Goal: Transaction & Acquisition: Obtain resource

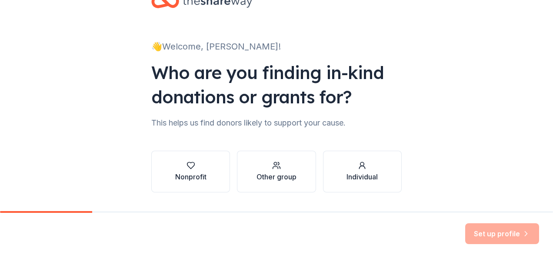
scroll to position [53, 0]
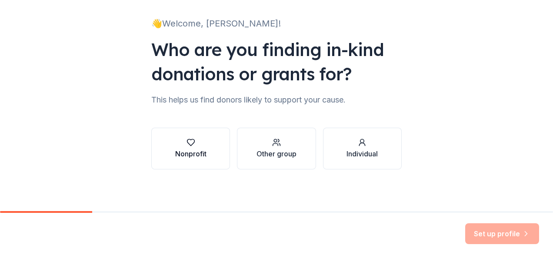
click at [192, 153] on div "Nonprofit" at bounding box center [190, 154] width 31 height 10
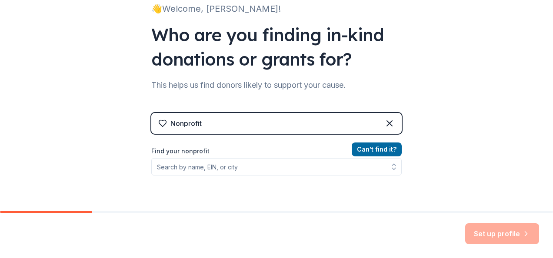
scroll to position [100, 0]
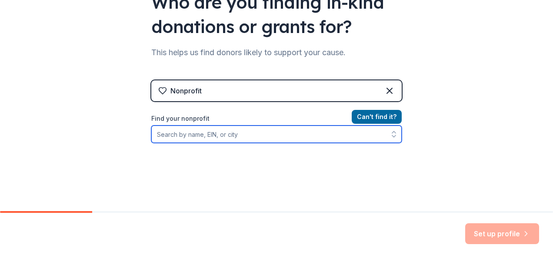
click at [206, 135] on input "Find your nonprofit" at bounding box center [276, 134] width 250 height 17
click at [343, 137] on input "061690984" at bounding box center [276, 134] width 250 height 17
type input "0"
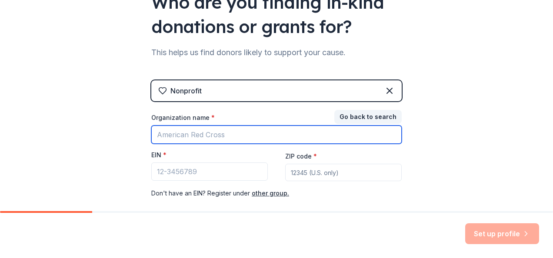
click at [192, 137] on input "Organization name *" at bounding box center [276, 135] width 250 height 18
type input "Us And Our Children dba Kash Kids Inc."
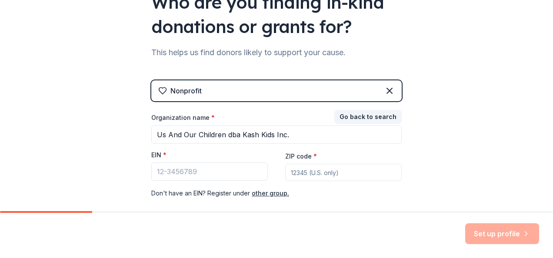
type input "32206"
click at [174, 171] on input "EIN *" at bounding box center [209, 172] width 117 height 18
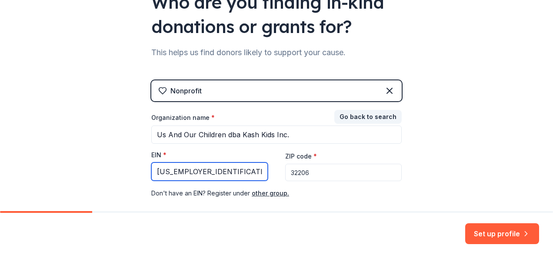
type input "06-1690984"
click at [310, 174] on input "32206" at bounding box center [343, 172] width 117 height 17
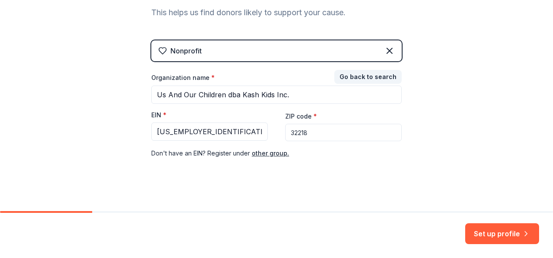
scroll to position [146, 0]
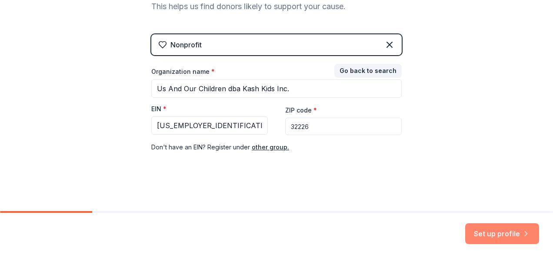
type input "32226"
click at [494, 235] on button "Set up profile" at bounding box center [502, 234] width 74 height 21
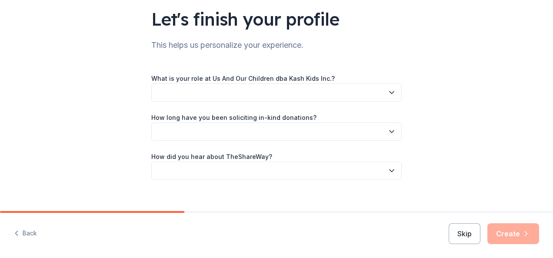
scroll to position [65, 0]
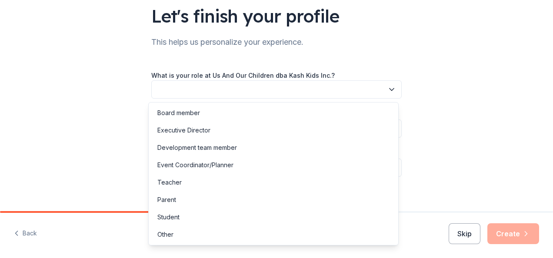
click at [383, 87] on button "button" at bounding box center [276, 89] width 250 height 18
click at [322, 123] on div "Executive Director" at bounding box center [273, 130] width 246 height 17
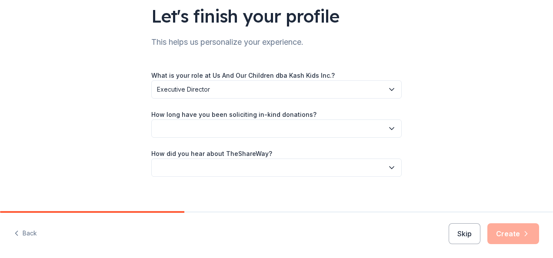
click at [392, 126] on icon "button" at bounding box center [391, 128] width 9 height 9
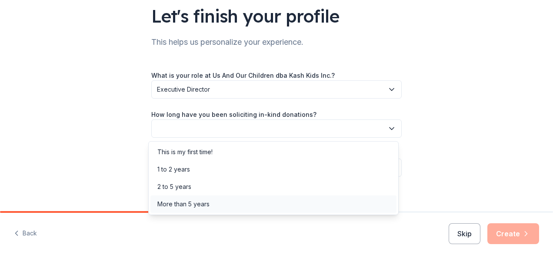
click at [293, 198] on div "More than 5 years" at bounding box center [273, 204] width 246 height 17
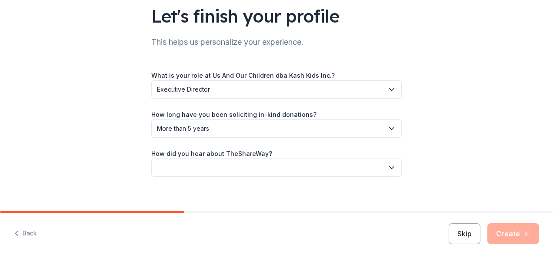
click at [390, 170] on icon "button" at bounding box center [391, 168] width 9 height 9
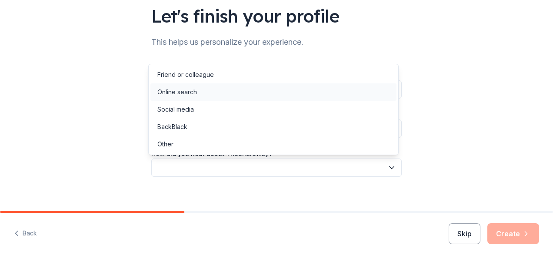
click at [354, 90] on div "Online search" at bounding box center [273, 91] width 246 height 17
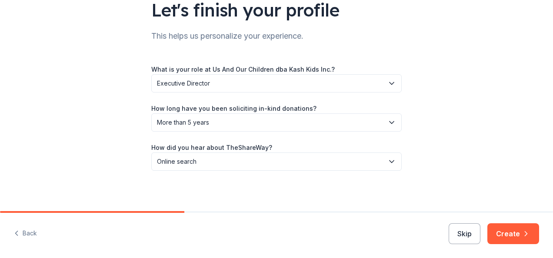
scroll to position [73, 0]
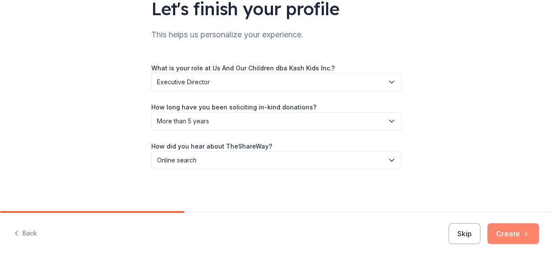
click at [521, 233] on button "Create" at bounding box center [514, 234] width 52 height 21
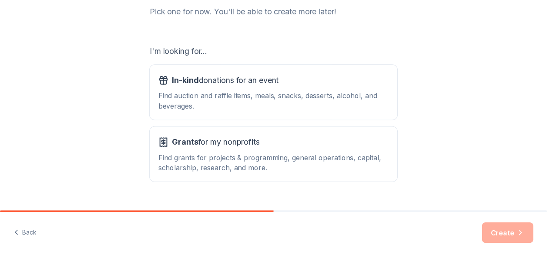
scroll to position [139, 0]
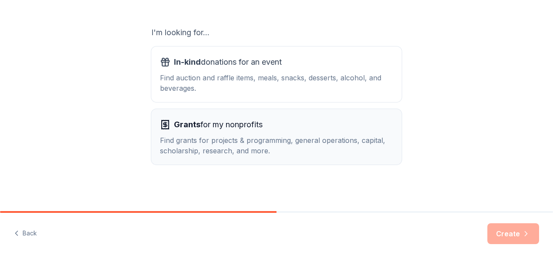
click at [294, 151] on div "Find grants for projects & programming, general operations, capital, scholarshi…" at bounding box center [276, 145] width 233 height 21
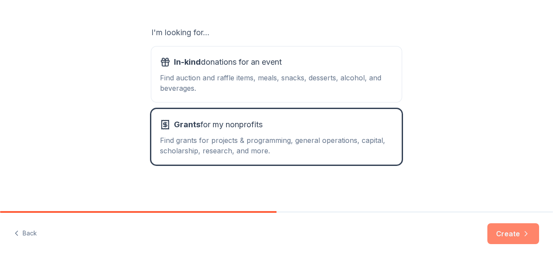
click at [511, 234] on button "Create" at bounding box center [514, 234] width 52 height 21
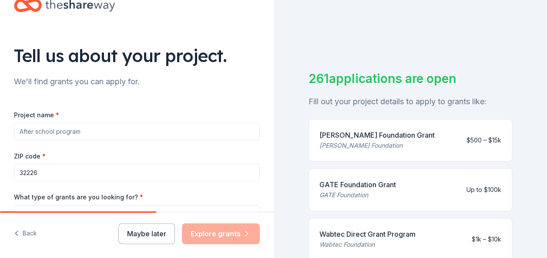
scroll to position [41, 0]
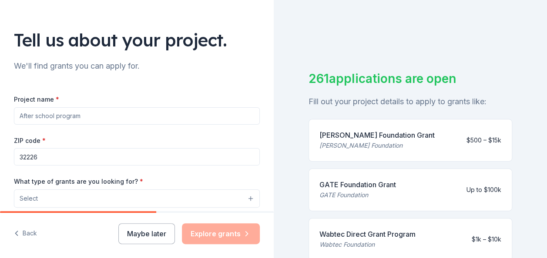
click at [90, 117] on input "Project name *" at bounding box center [137, 115] width 246 height 17
type input "After school program"
click at [59, 157] on input "32226" at bounding box center [137, 156] width 246 height 17
click at [235, 70] on div "We'll find grants you can apply for." at bounding box center [137, 66] width 246 height 14
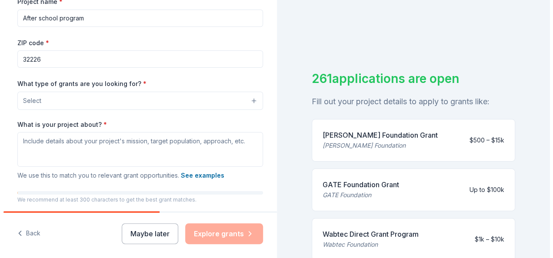
scroll to position [141, 0]
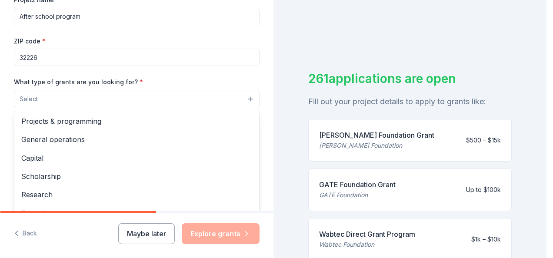
click at [212, 95] on button "Select" at bounding box center [137, 99] width 246 height 18
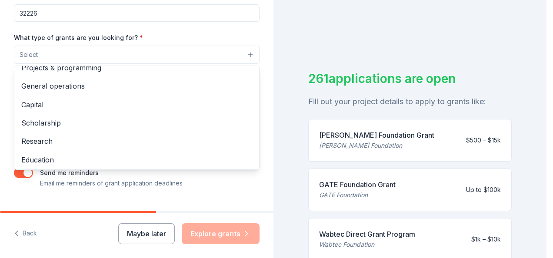
scroll to position [0, 0]
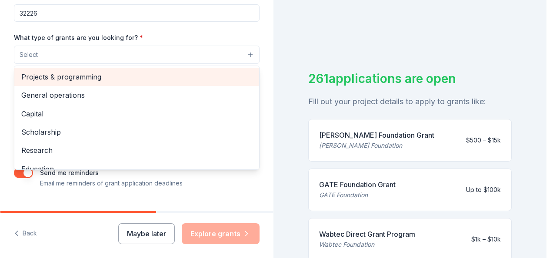
click at [196, 78] on span "Projects & programming" at bounding box center [136, 76] width 231 height 11
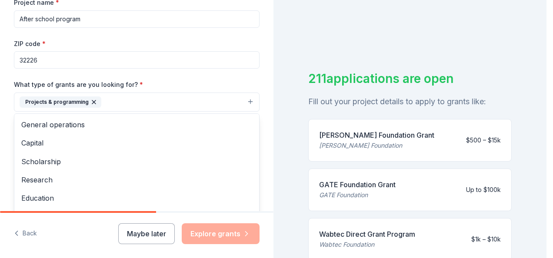
scroll to position [140, 0]
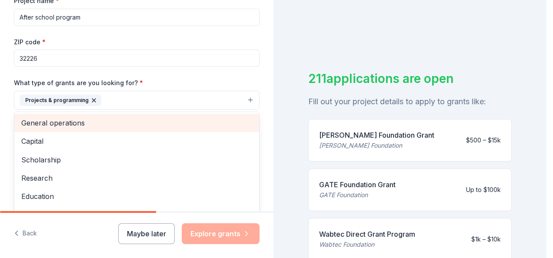
click at [156, 120] on span "General operations" at bounding box center [136, 122] width 231 height 11
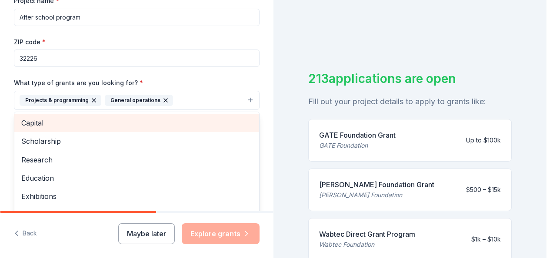
click at [149, 120] on span "Capital" at bounding box center [136, 122] width 231 height 11
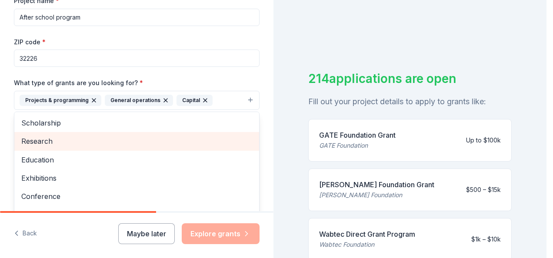
click at [138, 143] on span "Research" at bounding box center [136, 141] width 231 height 11
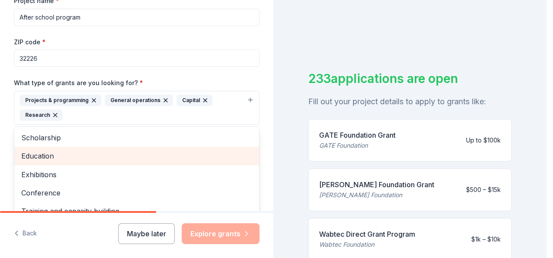
click at [211, 162] on div "Education" at bounding box center [136, 156] width 245 height 18
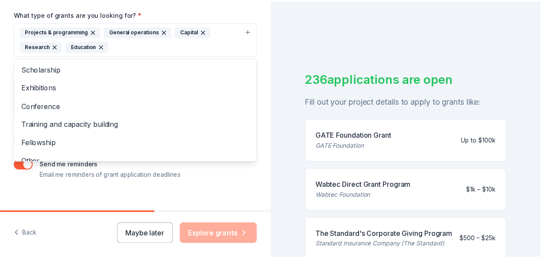
scroll to position [210, 0]
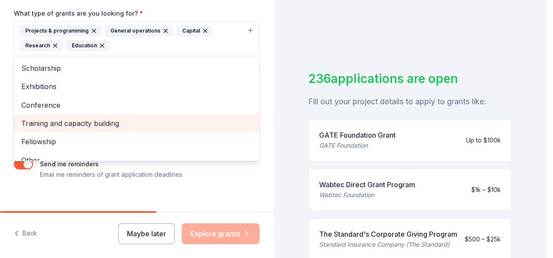
click at [99, 122] on span "Training and capacity building" at bounding box center [136, 123] width 231 height 11
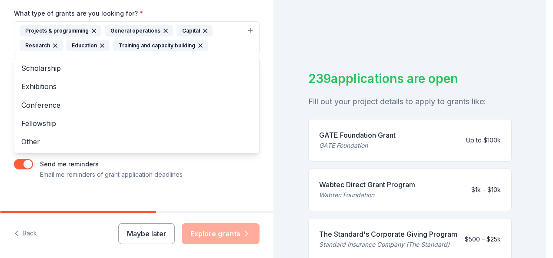
click at [545, 246] on div "Tell us about your project. We'll find grants you can apply for. Project name *…" at bounding box center [273, 129] width 547 height 258
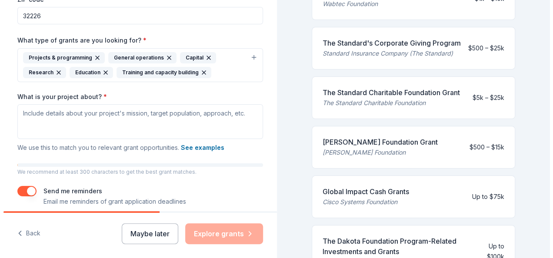
scroll to position [175, 0]
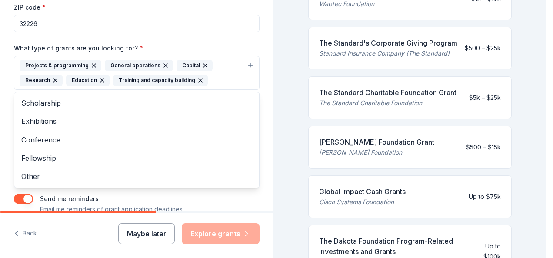
click at [53, 80] on icon "button" at bounding box center [54, 80] width 3 height 3
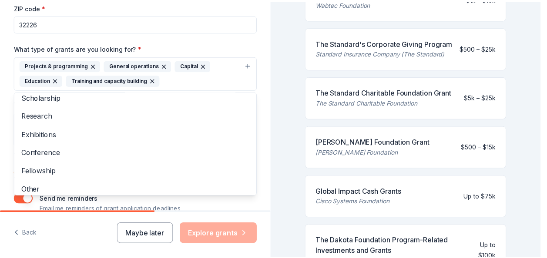
scroll to position [10, 0]
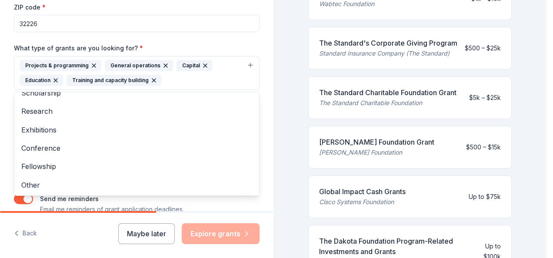
click at [257, 64] on div "Tell us about your project. We'll find grants you can apply for. Project name *…" at bounding box center [137, 40] width 274 height 431
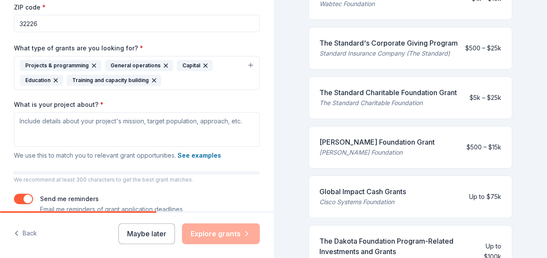
click at [257, 64] on div "Tell us about your project. We'll find grants you can apply for. Project name *…" at bounding box center [137, 40] width 274 height 431
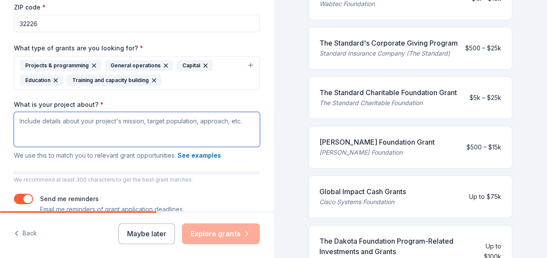
click at [75, 121] on textarea "What is your project about? *" at bounding box center [137, 129] width 246 height 35
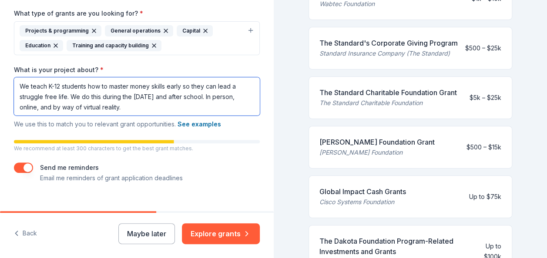
scroll to position [222, 0]
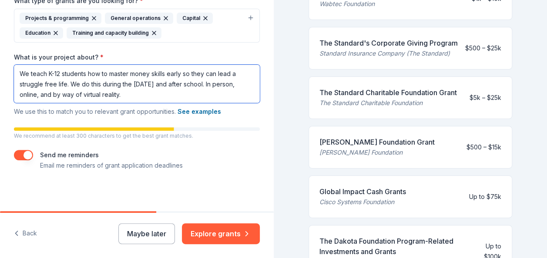
type textarea "We teach K-12 students how to master money skills early so they can lead a stru…"
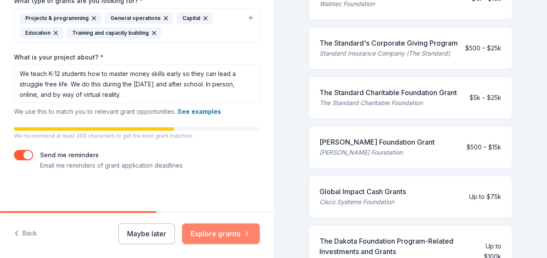
click at [216, 239] on button "Explore grants" at bounding box center [221, 234] width 78 height 21
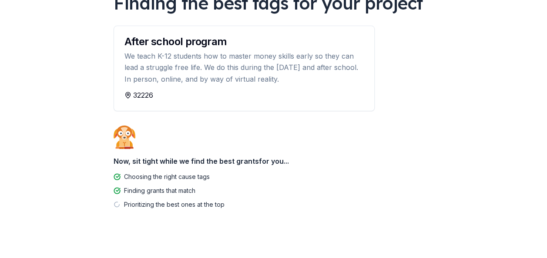
scroll to position [90, 0]
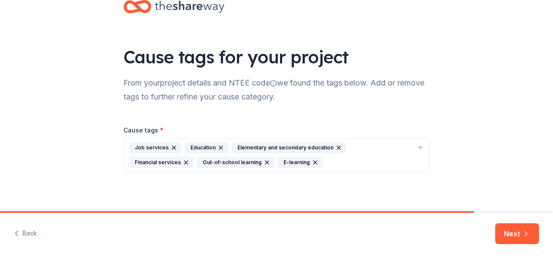
scroll to position [26, 0]
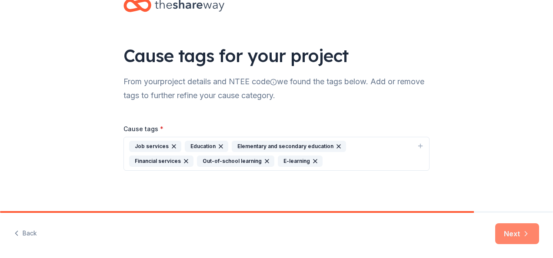
click at [518, 238] on button "Next" at bounding box center [517, 234] width 44 height 21
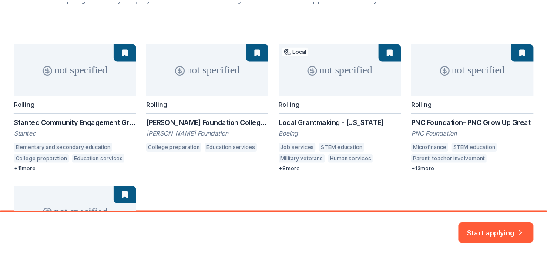
scroll to position [73, 0]
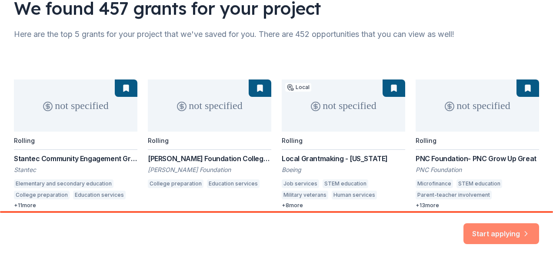
click at [490, 233] on button "Start applying" at bounding box center [502, 228] width 76 height 21
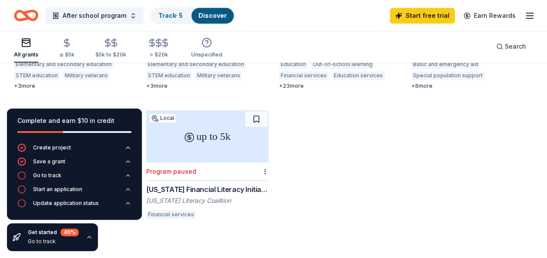
scroll to position [348, 0]
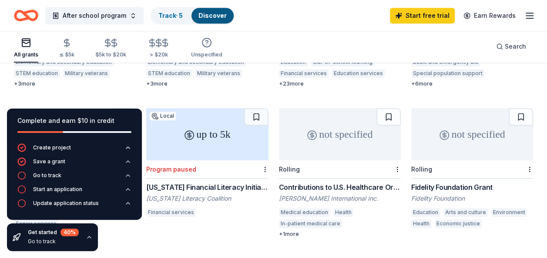
drag, startPoint x: 109, startPoint y: 119, endPoint x: 122, endPoint y: 139, distance: 23.9
click at [122, 139] on div "Complete and earn $10 in credit" at bounding box center [74, 126] width 135 height 35
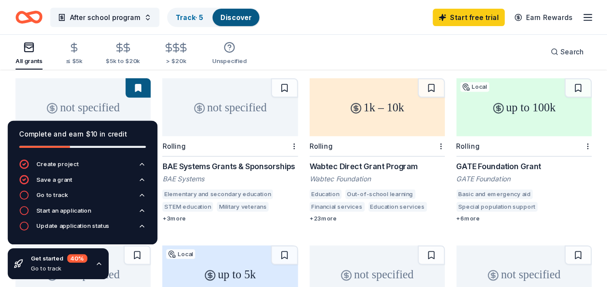
scroll to position [236, 0]
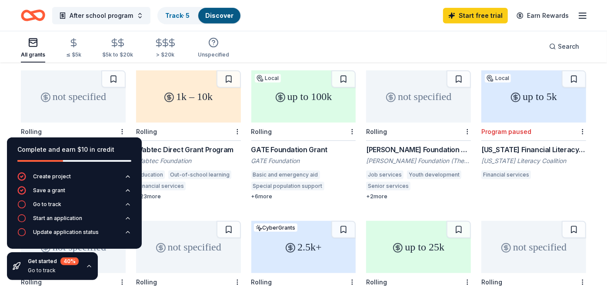
click at [541, 90] on div "up to 5k" at bounding box center [533, 96] width 105 height 52
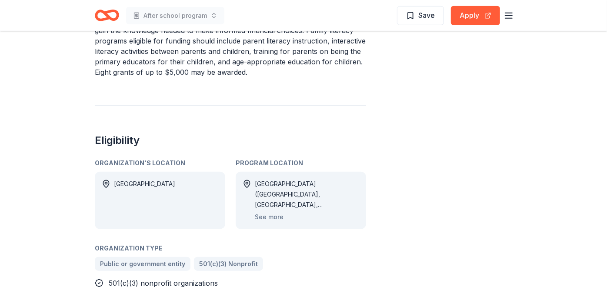
scroll to position [372, 0]
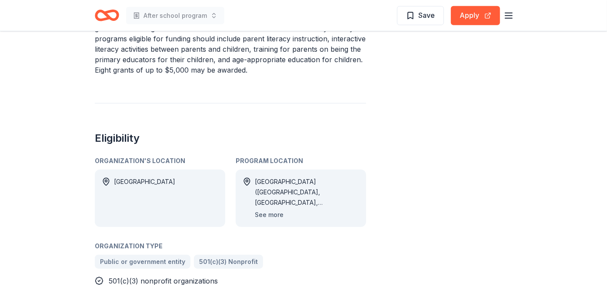
click at [267, 216] on button "See more" at bounding box center [269, 215] width 29 height 10
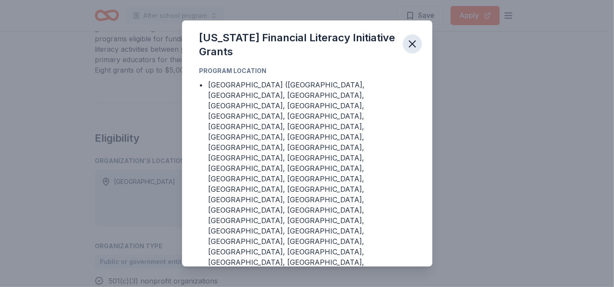
click at [409, 50] on icon "button" at bounding box center [413, 44] width 12 height 12
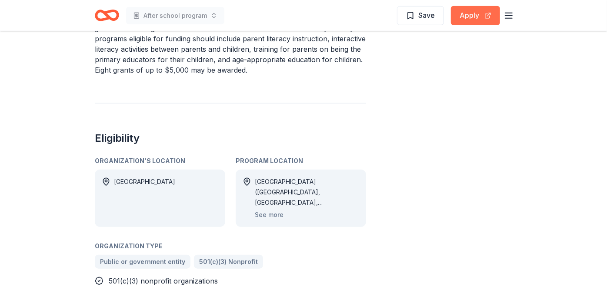
click at [475, 16] on button "Apply" at bounding box center [475, 15] width 49 height 19
click at [471, 17] on button "Apply" at bounding box center [475, 15] width 49 height 19
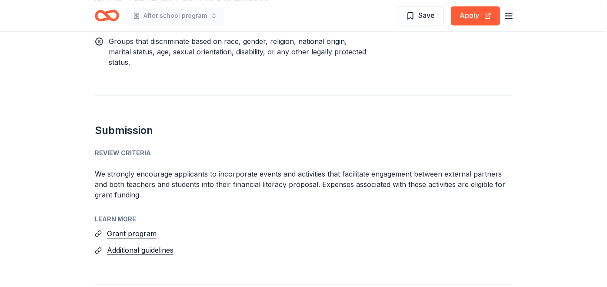
scroll to position [1091, 0]
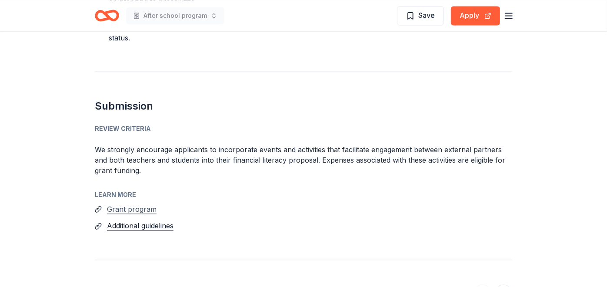
click at [144, 204] on button "Grant program" at bounding box center [132, 209] width 50 height 11
